Goal: Information Seeking & Learning: Learn about a topic

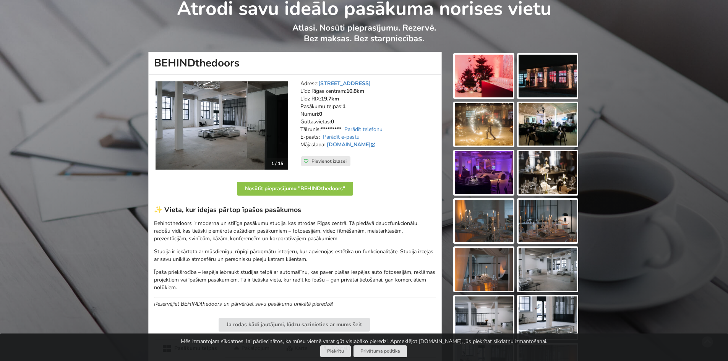
scroll to position [38, 0]
click at [349, 143] on link "www.behindthedoors.lv" at bounding box center [352, 144] width 50 height 7
click at [236, 122] on img at bounding box center [222, 125] width 133 height 88
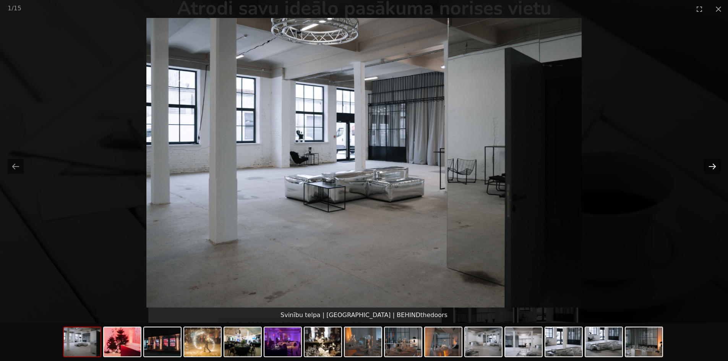
click at [711, 164] on button "Next slide" at bounding box center [712, 166] width 16 height 15
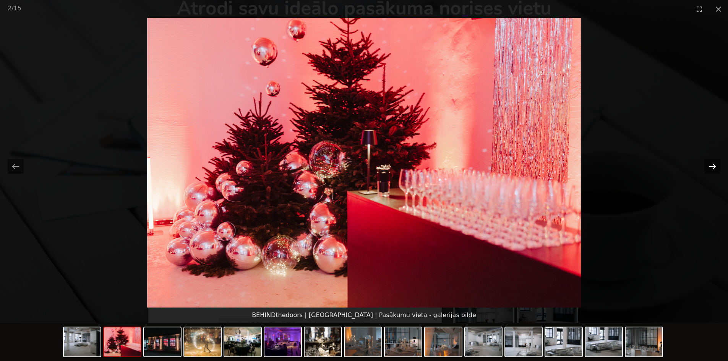
click at [711, 164] on button "Next slide" at bounding box center [712, 166] width 16 height 15
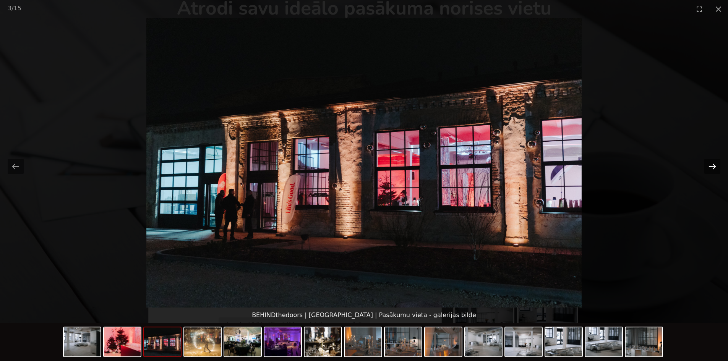
click at [711, 164] on button "Next slide" at bounding box center [712, 166] width 16 height 15
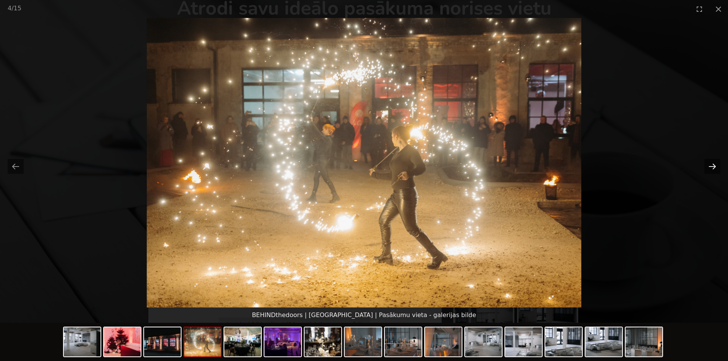
click at [711, 164] on button "Next slide" at bounding box center [712, 166] width 16 height 15
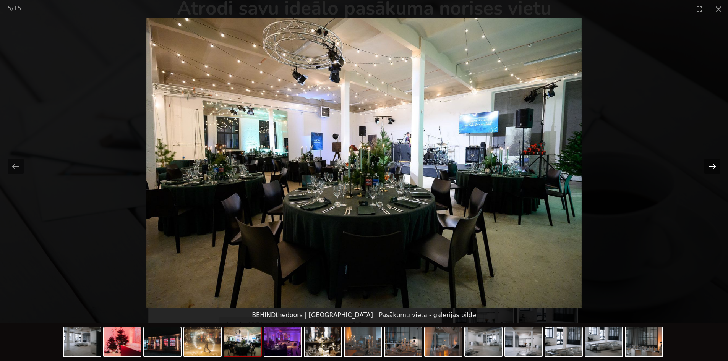
click at [711, 164] on button "Next slide" at bounding box center [712, 166] width 16 height 15
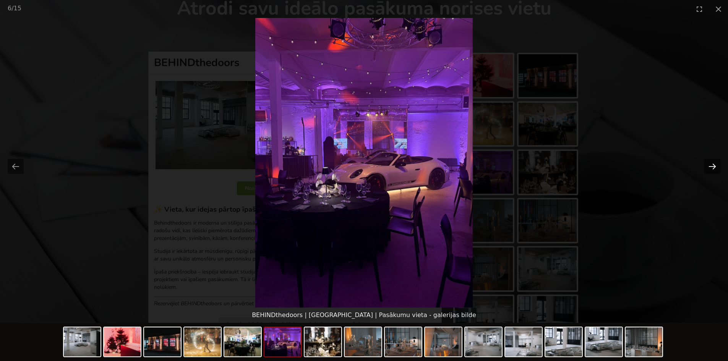
click at [711, 164] on button "Next slide" at bounding box center [712, 166] width 16 height 15
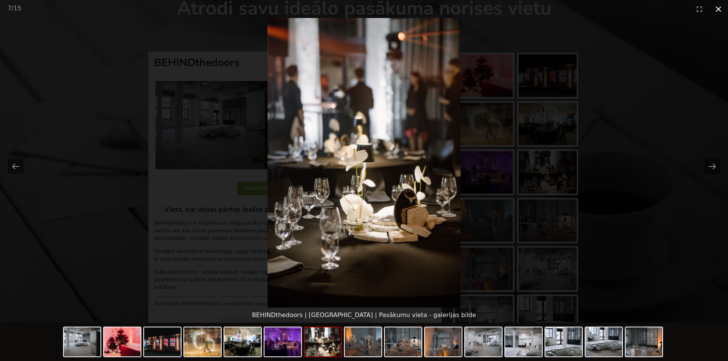
click at [721, 6] on button "Close gallery" at bounding box center [718, 9] width 19 height 18
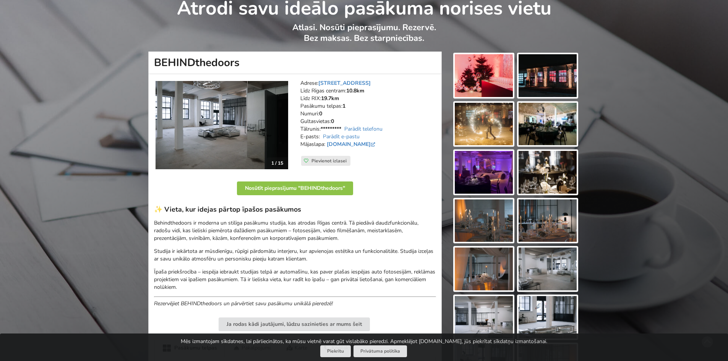
scroll to position [76, 0]
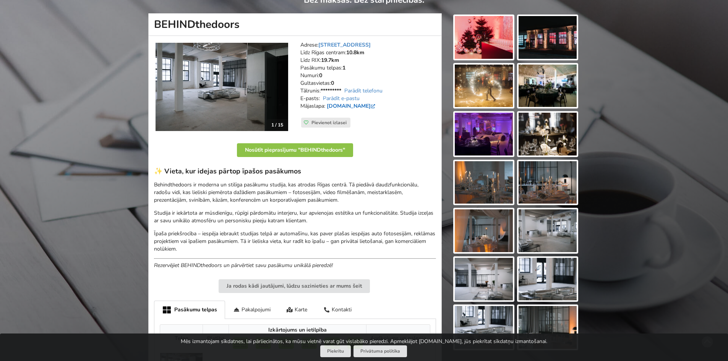
click at [377, 109] on link "www.behindthedoors.lv" at bounding box center [352, 105] width 50 height 7
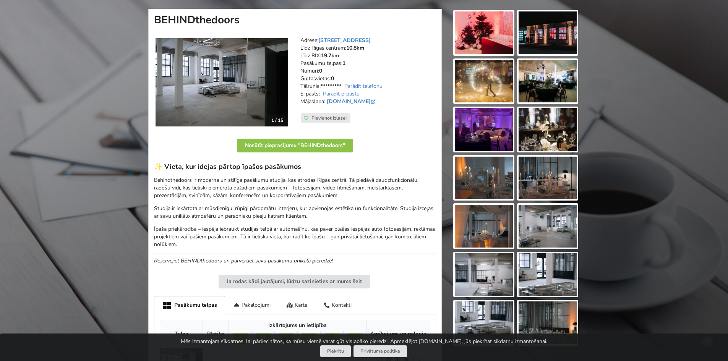
scroll to position [0, 0]
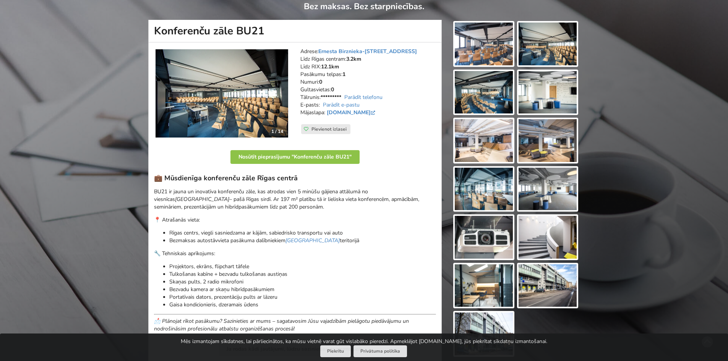
scroll to position [38, 0]
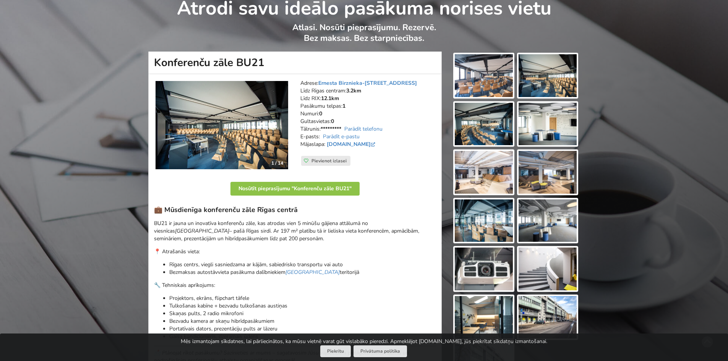
click at [244, 126] on img at bounding box center [222, 125] width 133 height 89
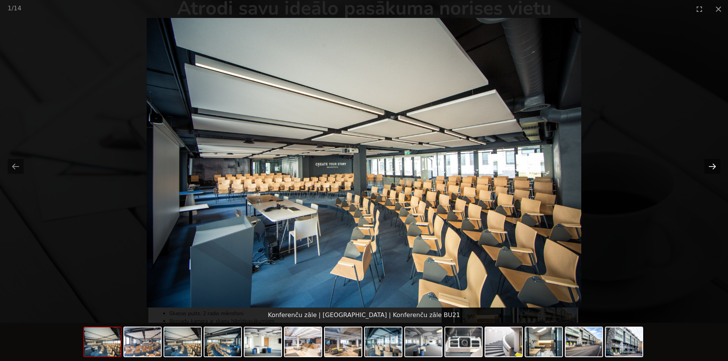
click at [717, 164] on button "Next slide" at bounding box center [712, 166] width 16 height 15
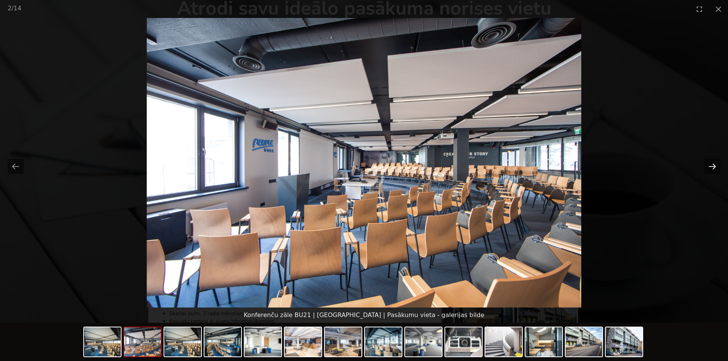
click at [717, 164] on button "Next slide" at bounding box center [712, 166] width 16 height 15
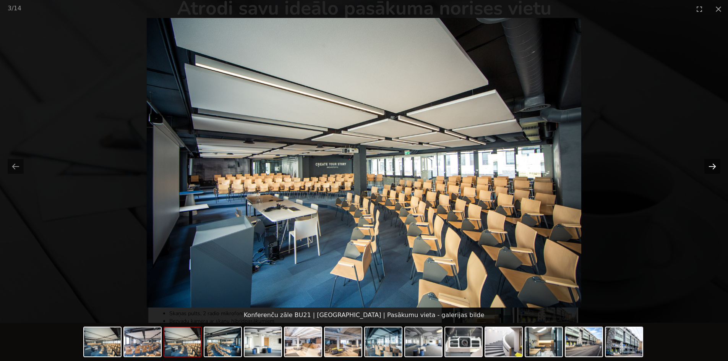
click at [717, 164] on button "Next slide" at bounding box center [712, 166] width 16 height 15
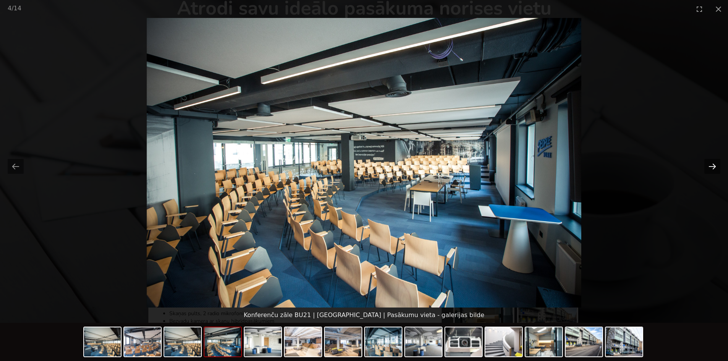
click at [717, 164] on button "Next slide" at bounding box center [712, 166] width 16 height 15
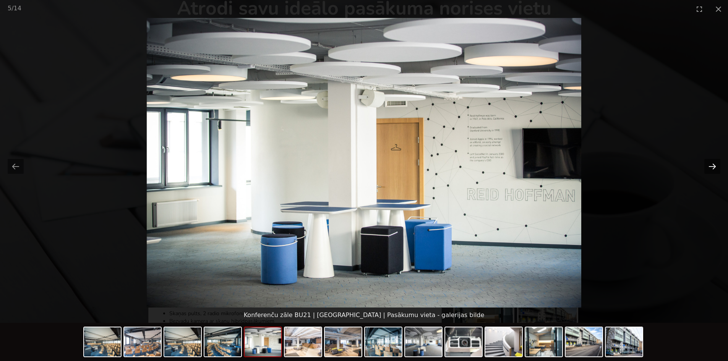
click at [717, 164] on button "Next slide" at bounding box center [712, 166] width 16 height 15
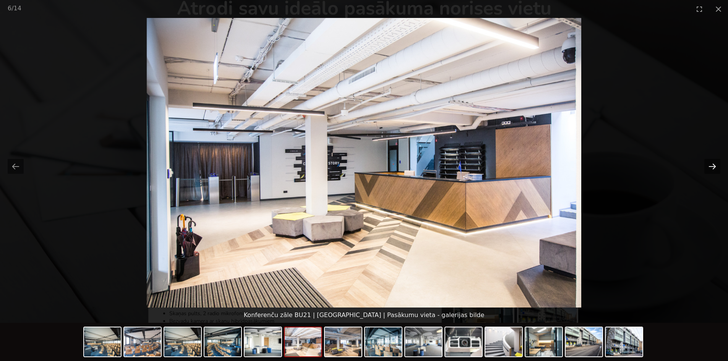
click at [717, 164] on button "Next slide" at bounding box center [712, 166] width 16 height 15
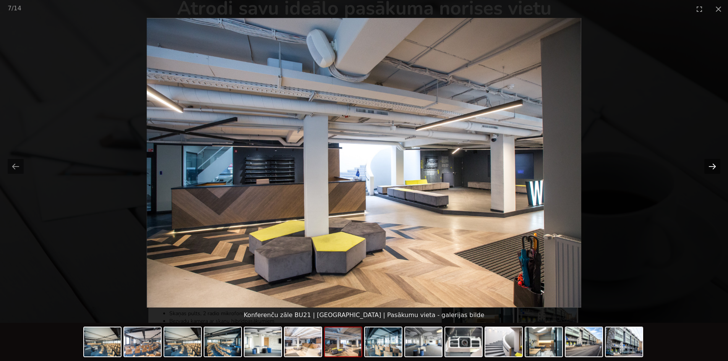
click at [717, 164] on button "Next slide" at bounding box center [712, 166] width 16 height 15
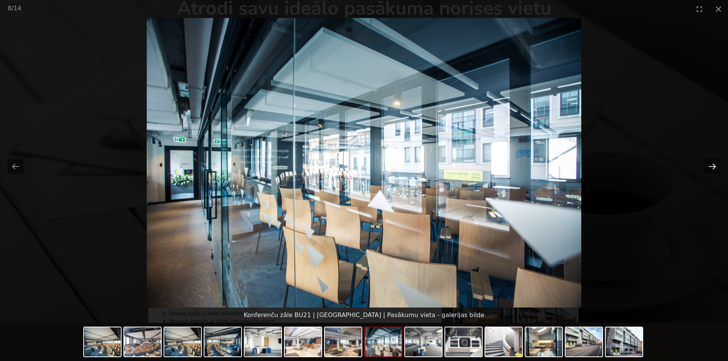
click at [717, 164] on button "Next slide" at bounding box center [712, 166] width 16 height 15
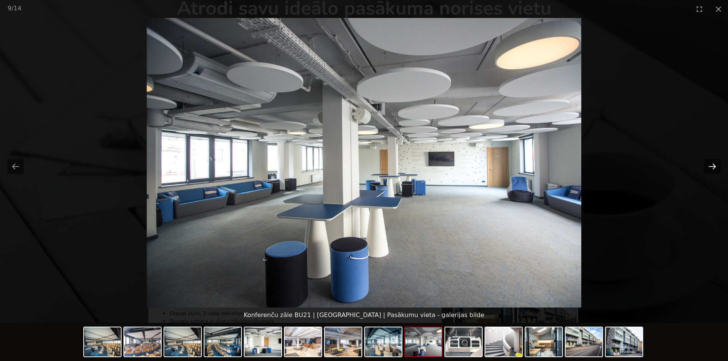
click at [717, 164] on button "Next slide" at bounding box center [712, 166] width 16 height 15
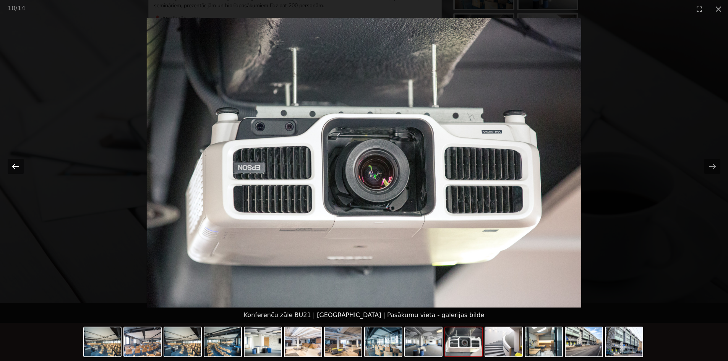
click at [21, 169] on button "Previous slide" at bounding box center [16, 166] width 16 height 15
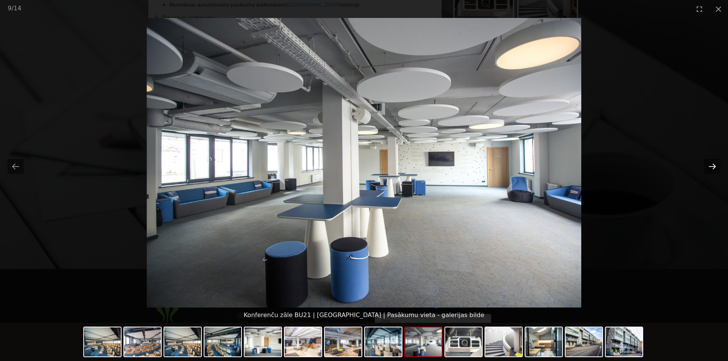
click at [711, 162] on button "Next slide" at bounding box center [712, 166] width 16 height 15
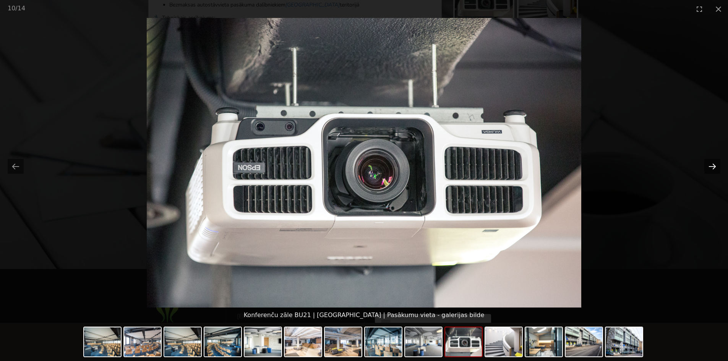
click at [711, 162] on button "Next slide" at bounding box center [712, 166] width 16 height 15
click at [716, 161] on button "Next slide" at bounding box center [712, 166] width 16 height 15
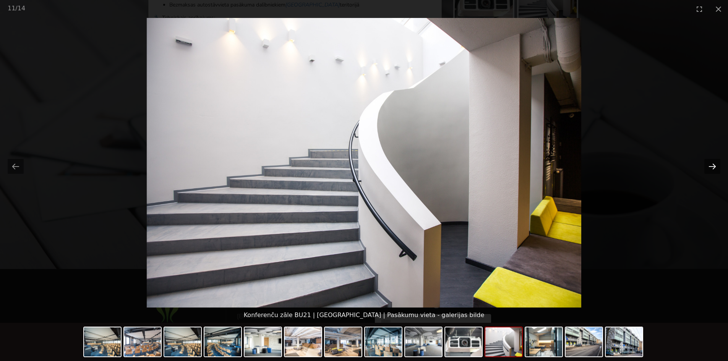
click at [716, 161] on button "Next slide" at bounding box center [712, 166] width 16 height 15
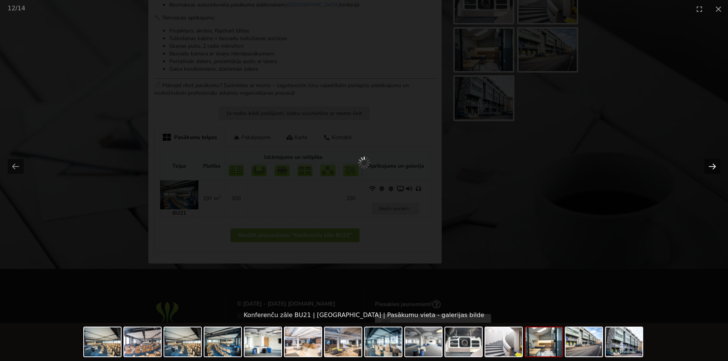
click at [716, 161] on button "Next slide" at bounding box center [712, 166] width 16 height 15
click at [718, 6] on button "Close gallery" at bounding box center [718, 9] width 19 height 18
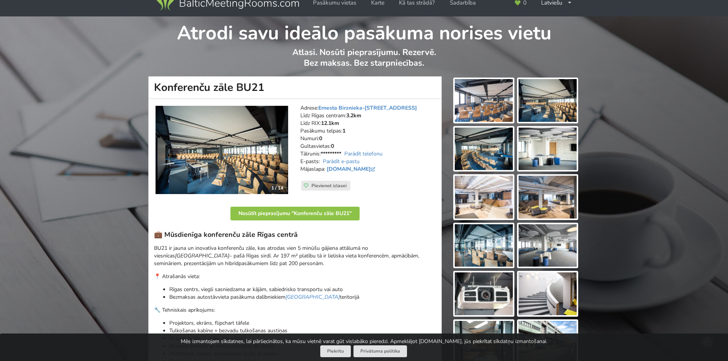
scroll to position [0, 0]
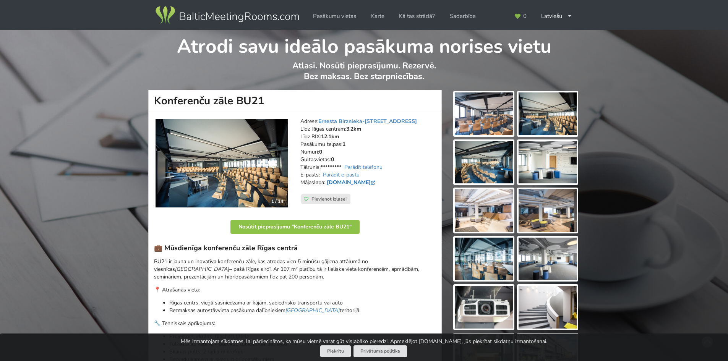
click at [355, 182] on link "[DOMAIN_NAME]" at bounding box center [352, 182] width 50 height 7
